Goal: Check status

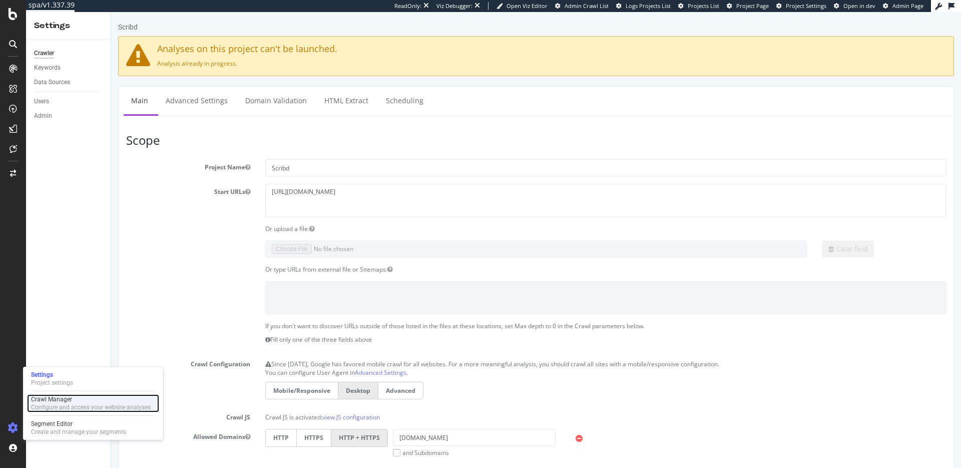
click at [51, 403] on div "Configure and access your website analyses" at bounding box center [91, 407] width 120 height 8
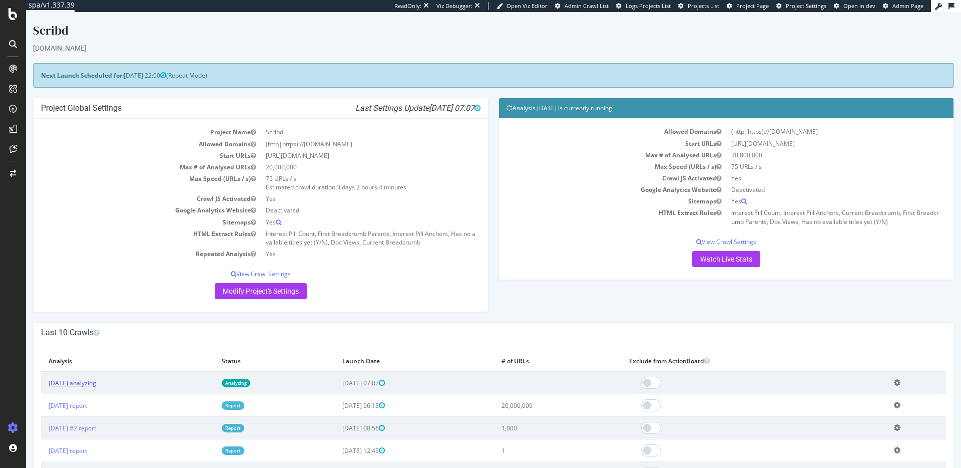
click at [96, 383] on link "2025 Sep. 23rd analyzing" at bounding box center [73, 382] width 48 height 9
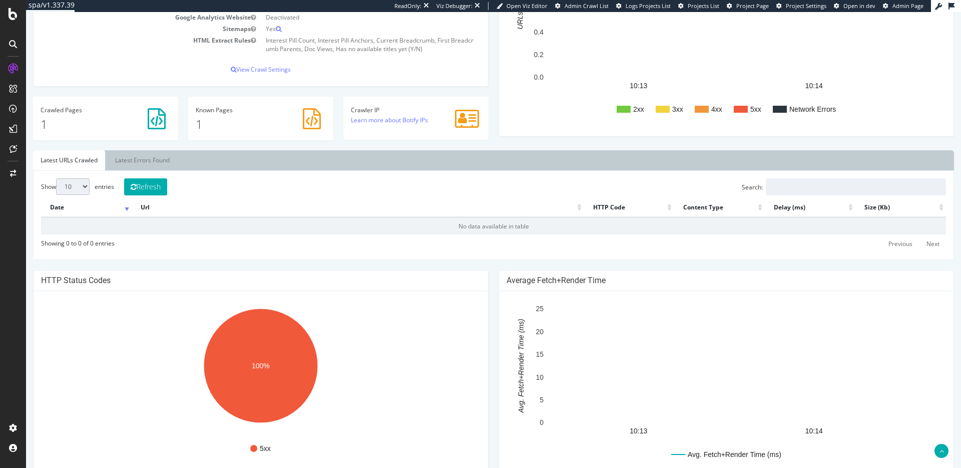
scroll to position [212, 0]
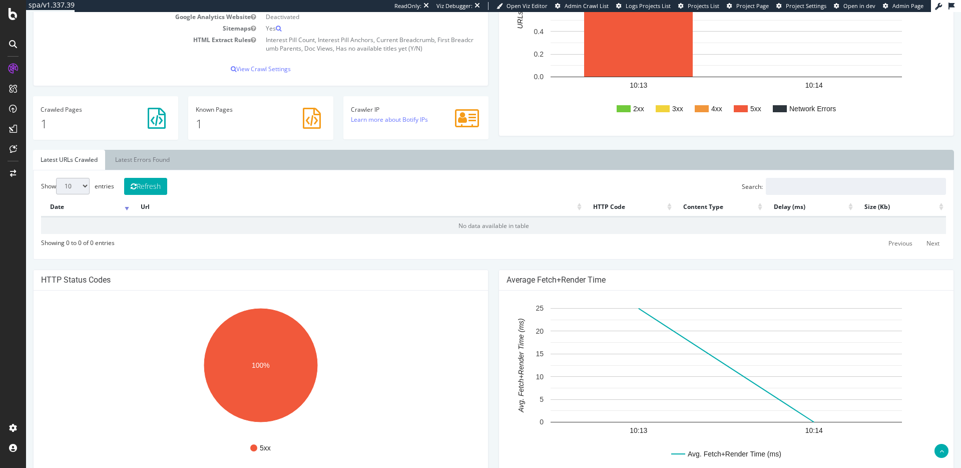
click at [576, 145] on div "URLs by HTTP Status Code 2xx 3xx 4xx 5xx Network Errors 10:13 10:14 0.0 0.2 0.4…" at bounding box center [727, 35] width 466 height 222
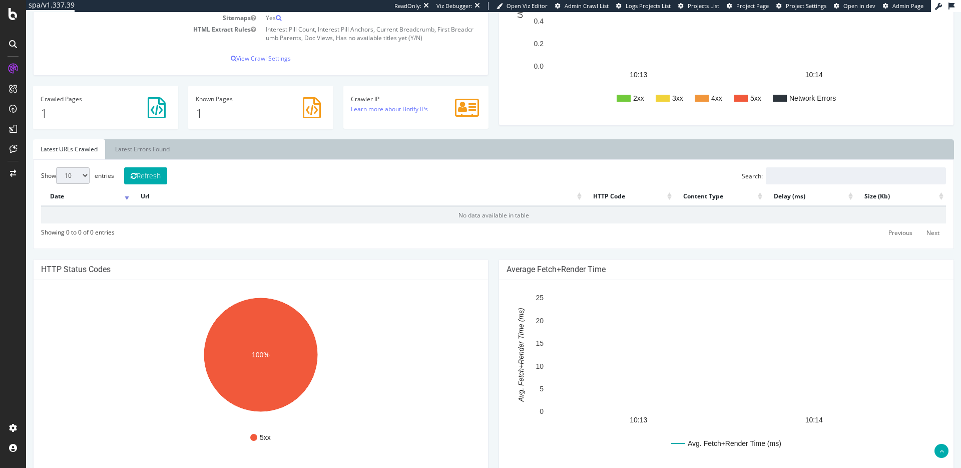
scroll to position [0, 0]
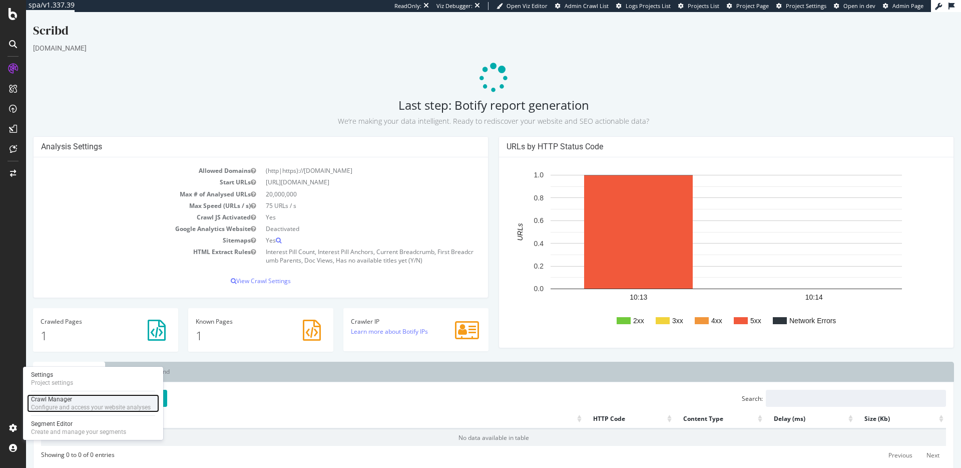
click at [58, 400] on div "Crawl Manager" at bounding box center [91, 399] width 120 height 8
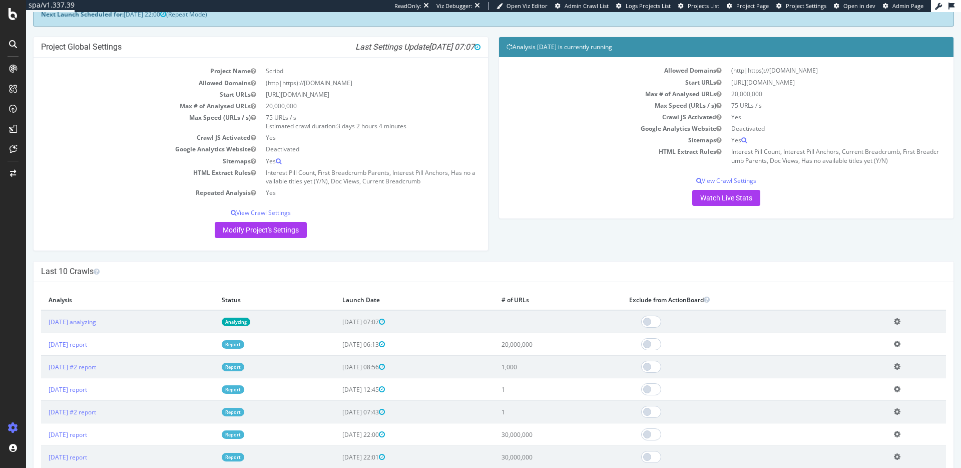
scroll to position [66, 0]
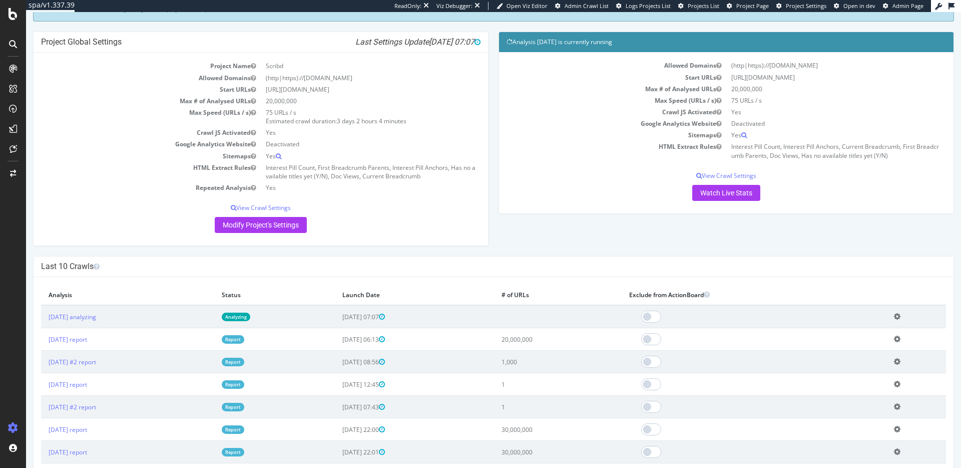
click at [901, 316] on icon at bounding box center [897, 316] width 7 height 8
click at [860, 343] on link "Delete analysis" at bounding box center [861, 345] width 80 height 14
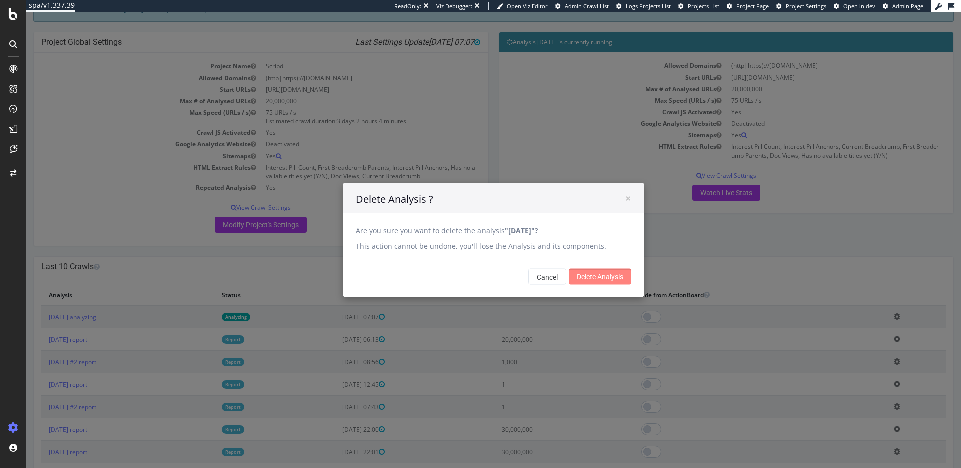
click at [617, 276] on input "Delete Analysis" at bounding box center [600, 276] width 63 height 16
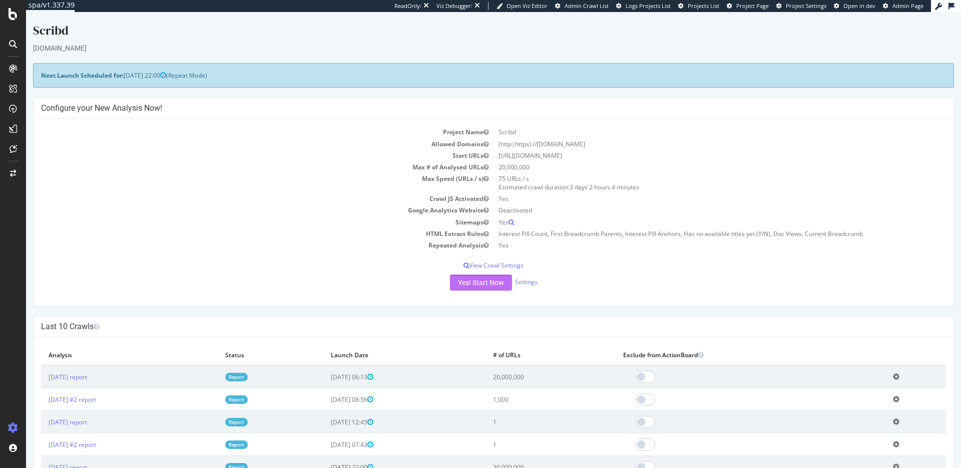
click at [480, 282] on button "Yes! Start Now" at bounding box center [481, 282] width 62 height 16
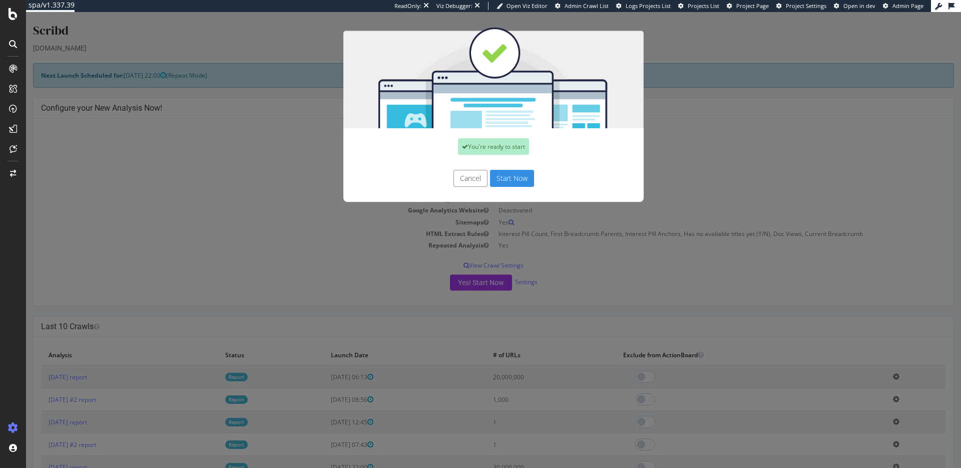
click at [515, 177] on button "Start Now" at bounding box center [512, 178] width 44 height 17
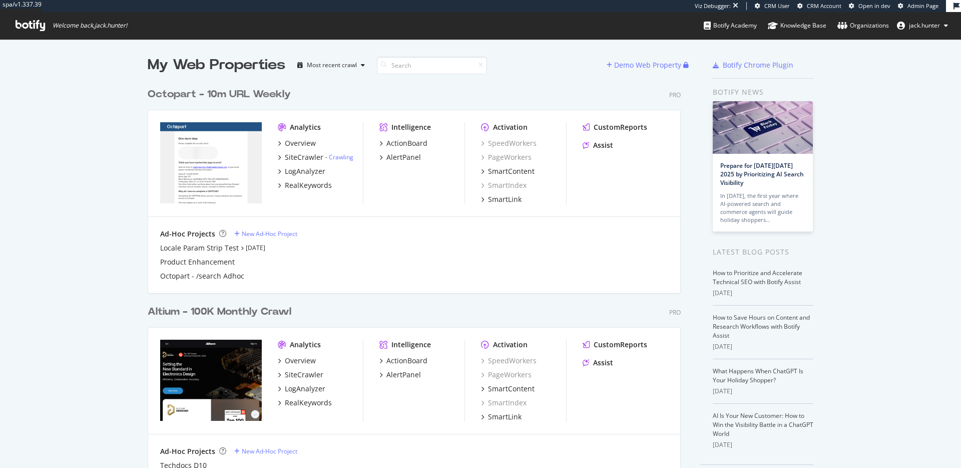
click at [190, 94] on div "Octopart - 10m URL Weekly" at bounding box center [219, 94] width 143 height 15
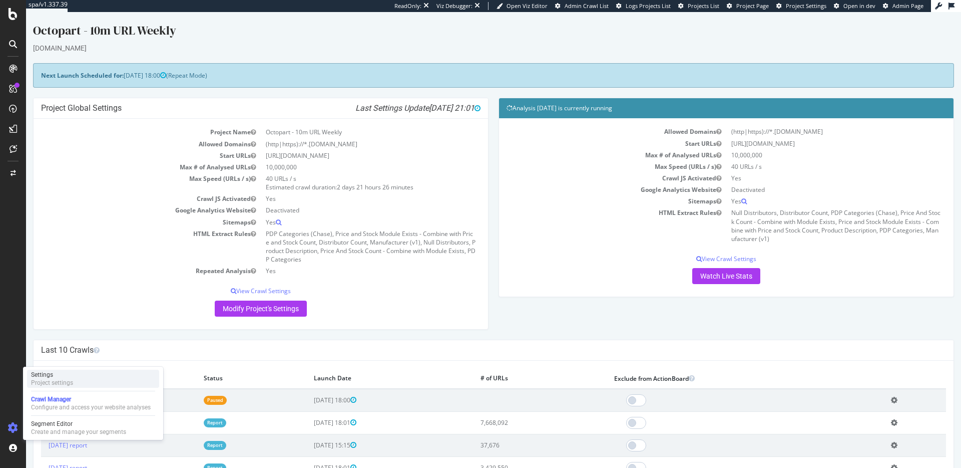
click at [71, 381] on div "Project settings" at bounding box center [52, 382] width 42 height 8
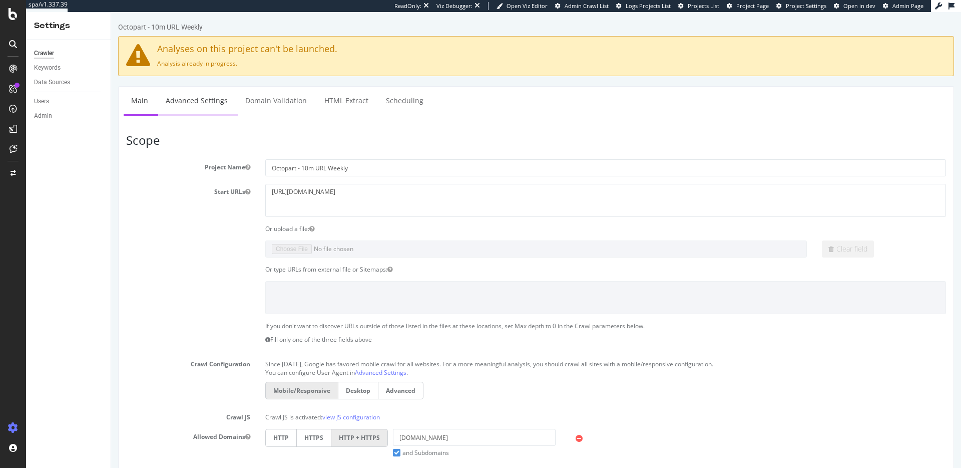
click at [203, 99] on link "Advanced Settings" at bounding box center [196, 101] width 77 height 28
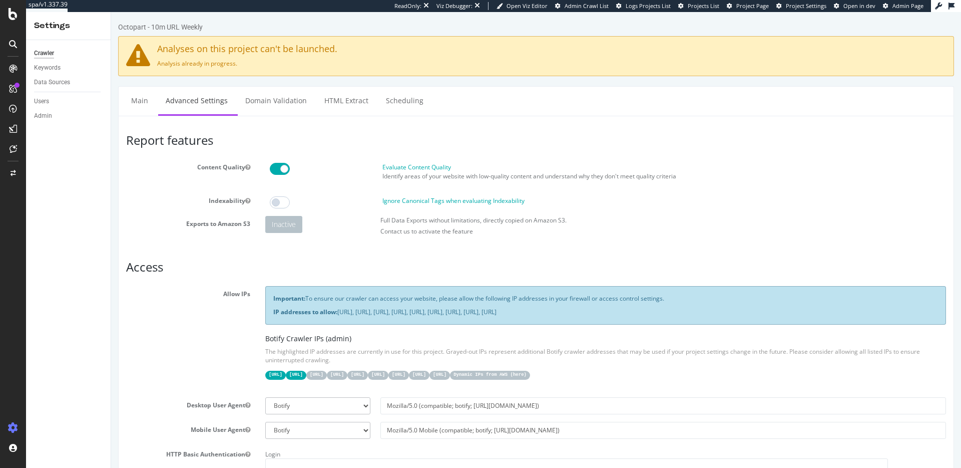
scroll to position [75, 0]
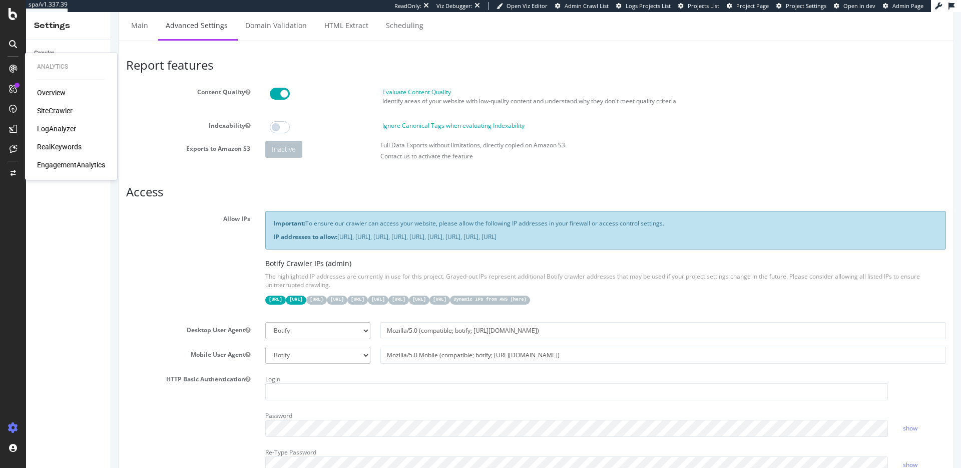
click at [54, 108] on div "SiteCrawler" at bounding box center [55, 111] width 36 height 10
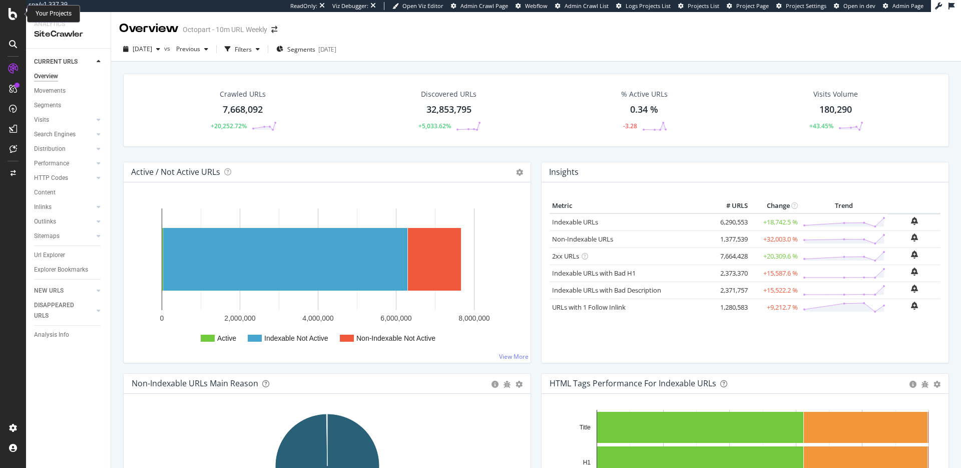
click at [15, 18] on icon at bounding box center [13, 14] width 9 height 12
click at [10, 23] on div at bounding box center [13, 234] width 26 height 468
click at [11, 21] on div at bounding box center [13, 234] width 26 height 468
click at [12, 19] on icon at bounding box center [13, 14] width 9 height 12
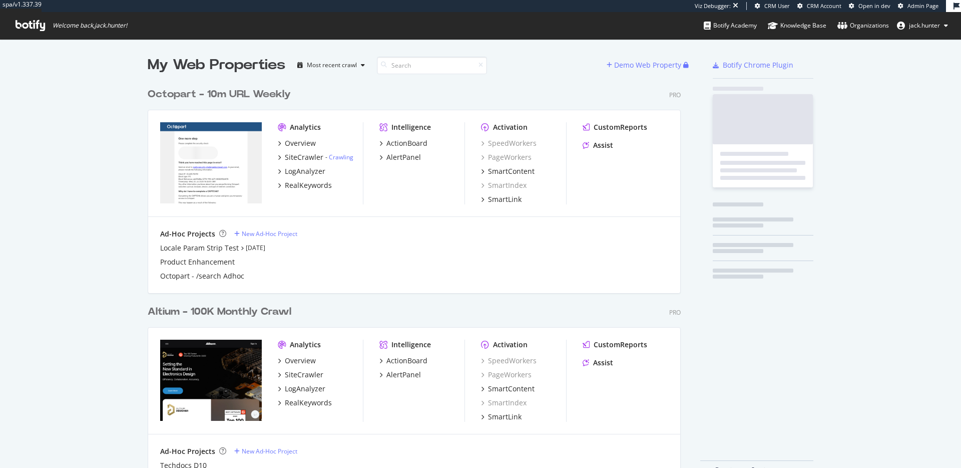
scroll to position [406, 541]
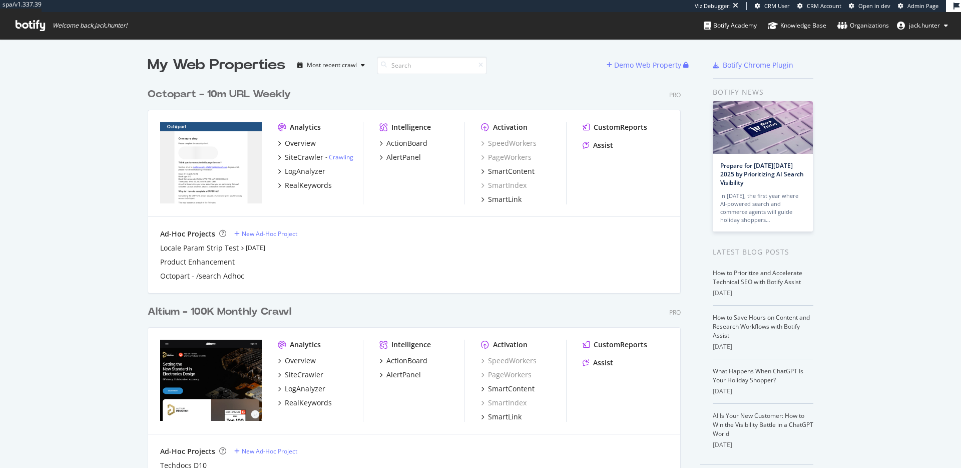
click at [242, 100] on div "Octopart - 10m URL Weekly" at bounding box center [219, 94] width 143 height 15
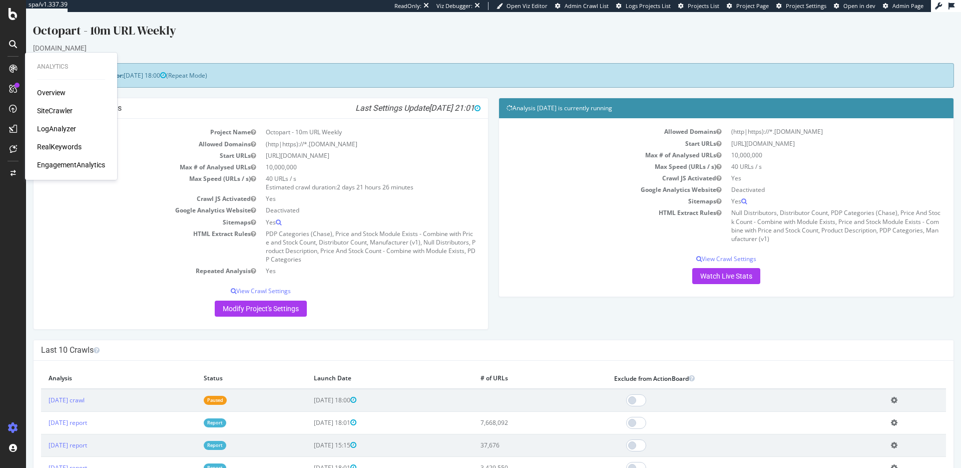
click at [50, 109] on div "SiteCrawler" at bounding box center [55, 111] width 36 height 10
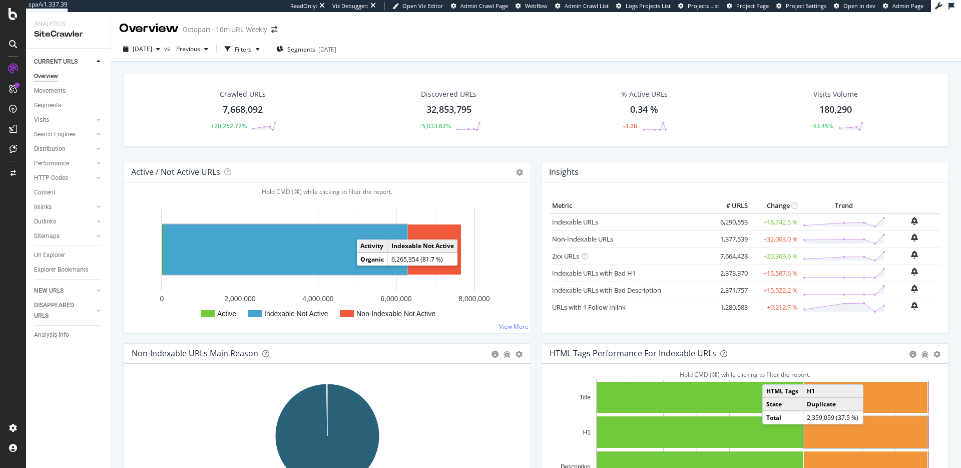
drag, startPoint x: 345, startPoint y: 268, endPoint x: 348, endPoint y: 257, distance: 11.8
click at [348, 257] on rect "A chart." at bounding box center [285, 249] width 244 height 50
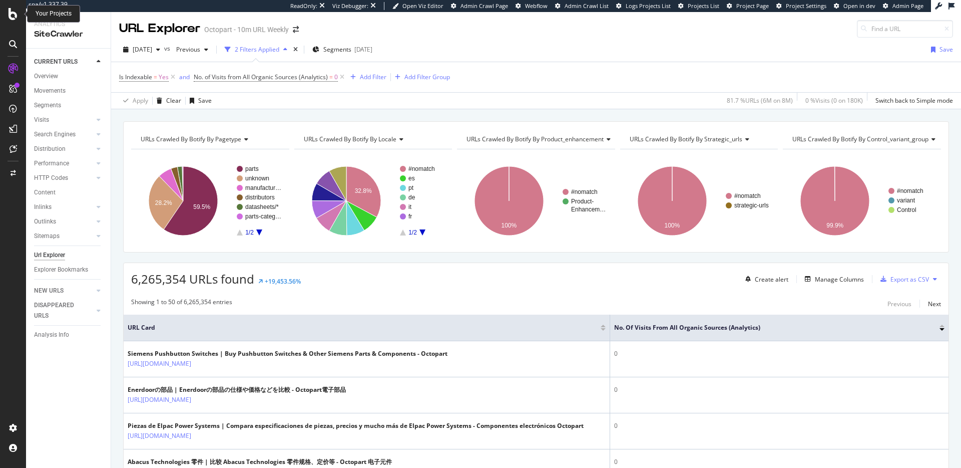
click at [11, 17] on icon at bounding box center [13, 14] width 9 height 12
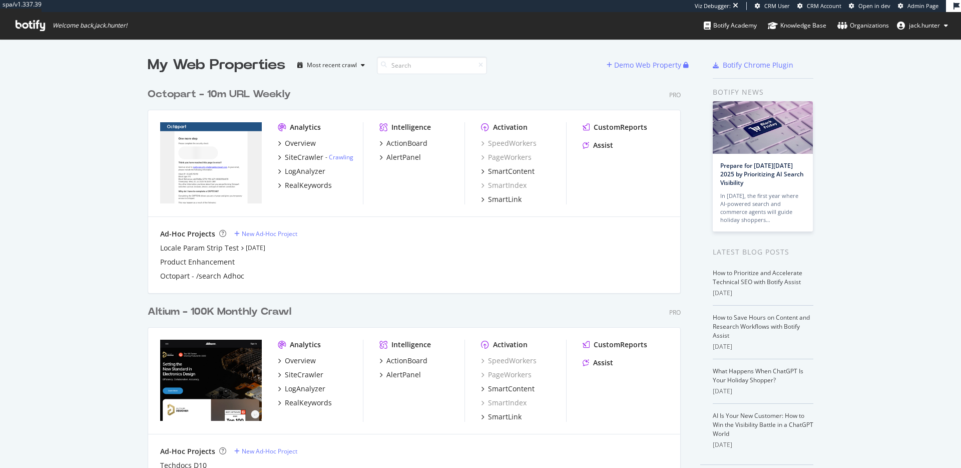
scroll to position [406, 541]
click at [233, 320] on div "Altium - 100K Monthly Crawl Pro Analytics Overview SiteCrawler LogAnalyzer Real…" at bounding box center [418, 386] width 541 height 189
click at [231, 314] on div "Altium - 100K Monthly Crawl" at bounding box center [220, 311] width 144 height 15
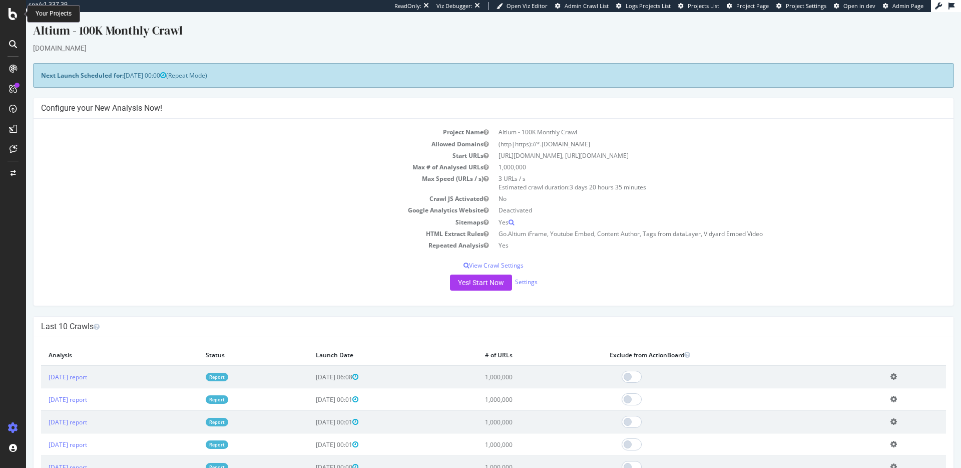
click at [5, 24] on div at bounding box center [13, 234] width 26 height 468
click at [7, 22] on div at bounding box center [13, 234] width 26 height 468
click at [8, 20] on div at bounding box center [13, 14] width 24 height 12
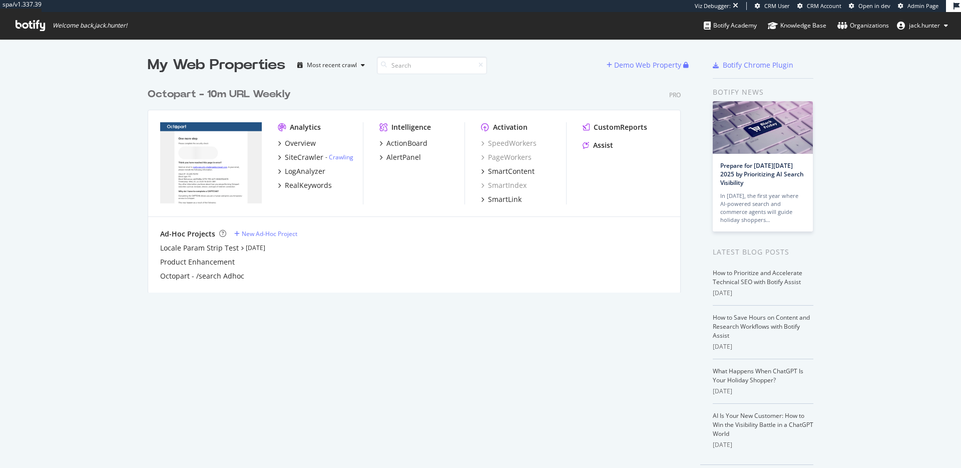
scroll to position [468, 961]
click at [209, 93] on div "Octopart - 10m URL Weekly" at bounding box center [219, 94] width 143 height 15
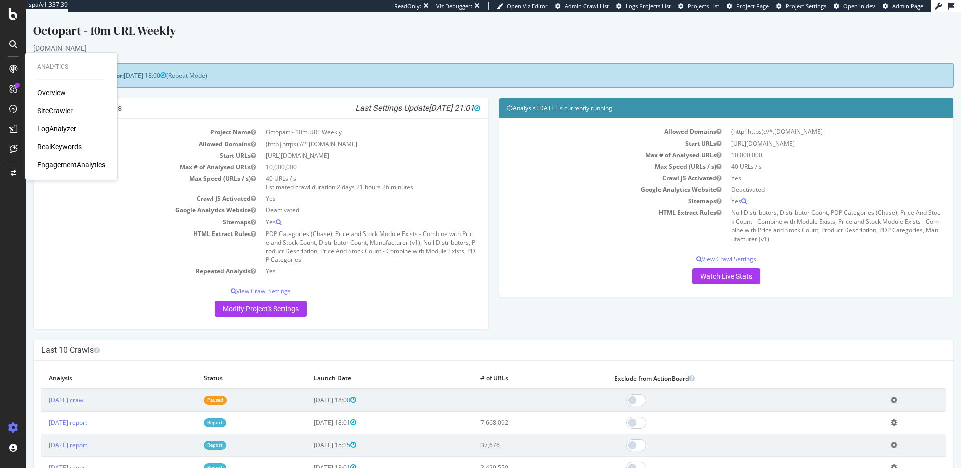
click at [55, 109] on div "SiteCrawler" at bounding box center [55, 111] width 36 height 10
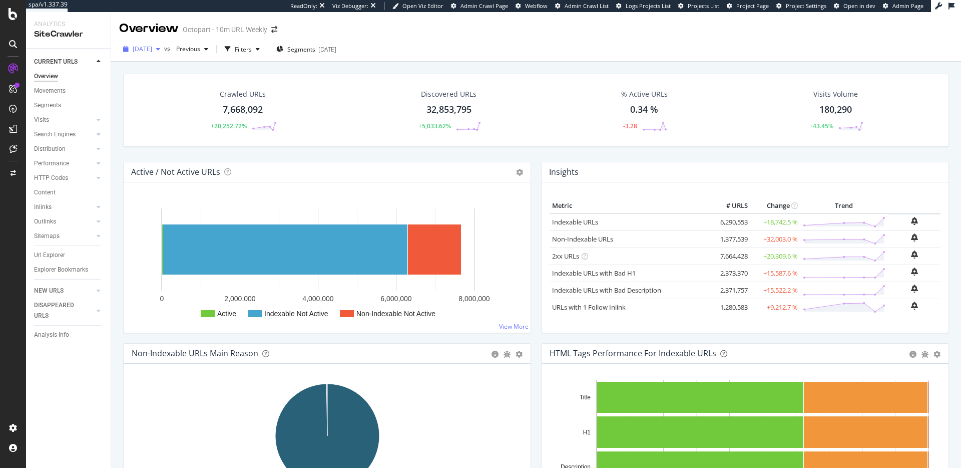
click at [152, 45] on span "[DATE]" at bounding box center [143, 49] width 20 height 9
click at [152, 41] on div "[DATE] vs Previous Filters Segments [DATE]" at bounding box center [536, 49] width 850 height 25
click at [152, 45] on span "[DATE]" at bounding box center [143, 49] width 20 height 9
click at [375, 88] on div "Discovered URLs 32,853,795 +5,033.62%" at bounding box center [449, 110] width 205 height 52
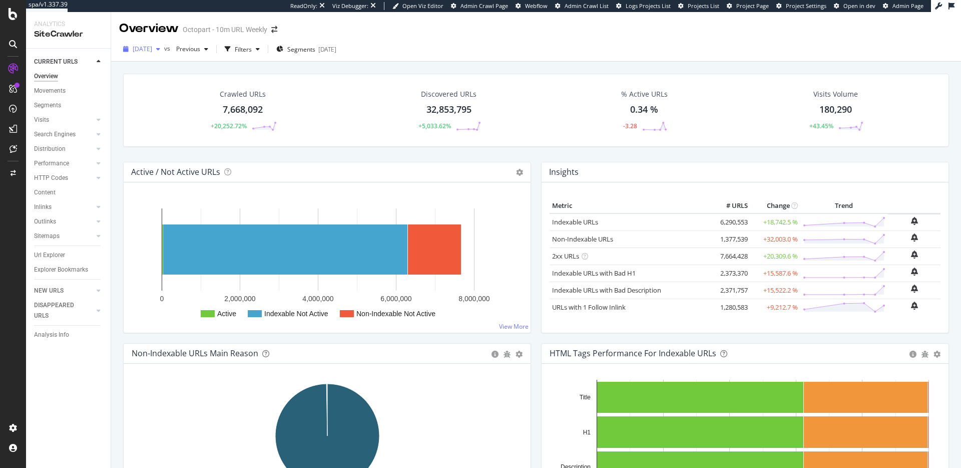
click at [152, 48] on span "[DATE]" at bounding box center [143, 49] width 20 height 9
click at [200, 47] on span "Previous" at bounding box center [186, 49] width 28 height 9
click at [493, 37] on div "[DATE] vs Previous Filters Segments [DATE]" at bounding box center [536, 49] width 850 height 25
